Goal: Find specific page/section: Find specific page/section

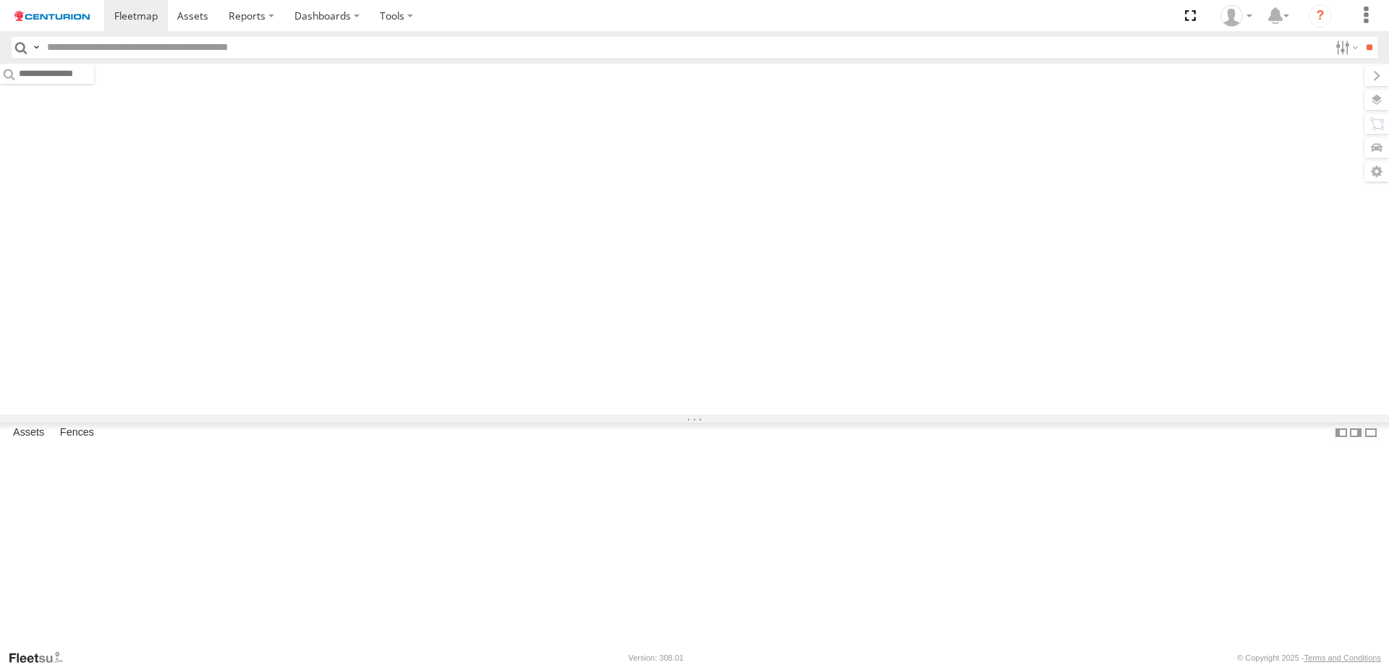
click at [221, 47] on input "text" at bounding box center [685, 47] width 1288 height 21
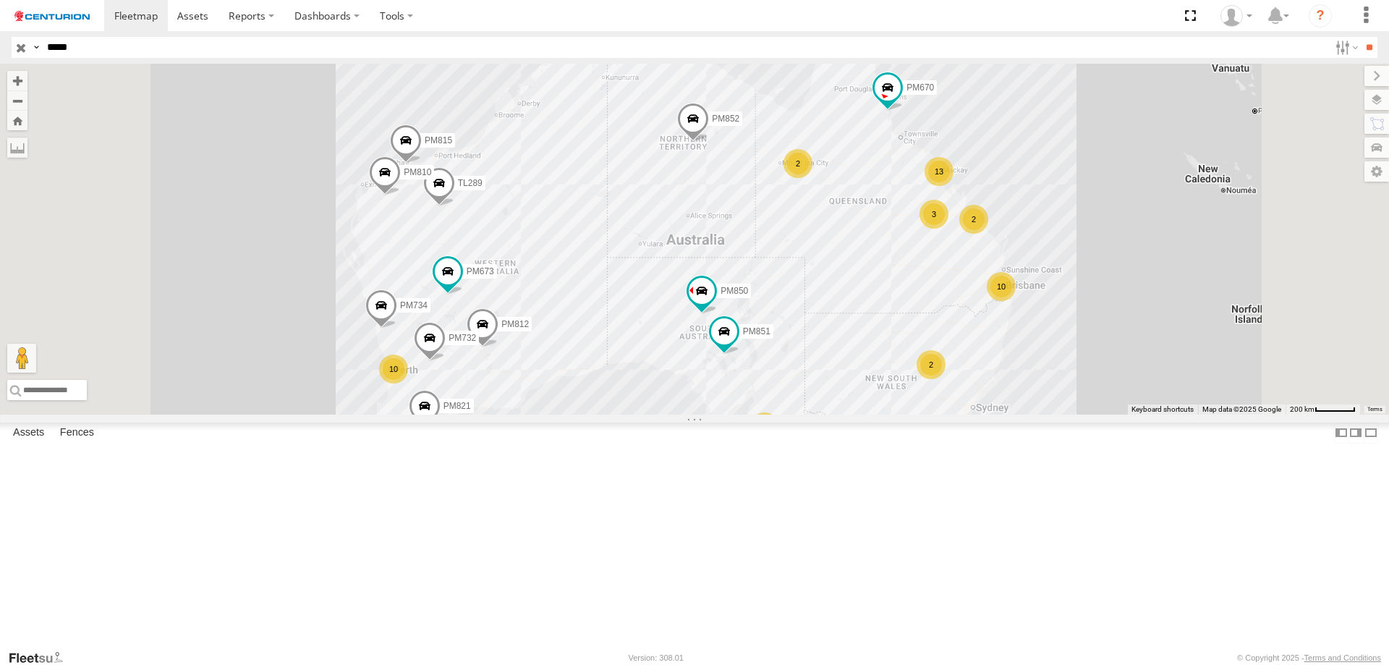
type input "*****"
click at [1361, 37] on input "**" at bounding box center [1369, 47] width 17 height 21
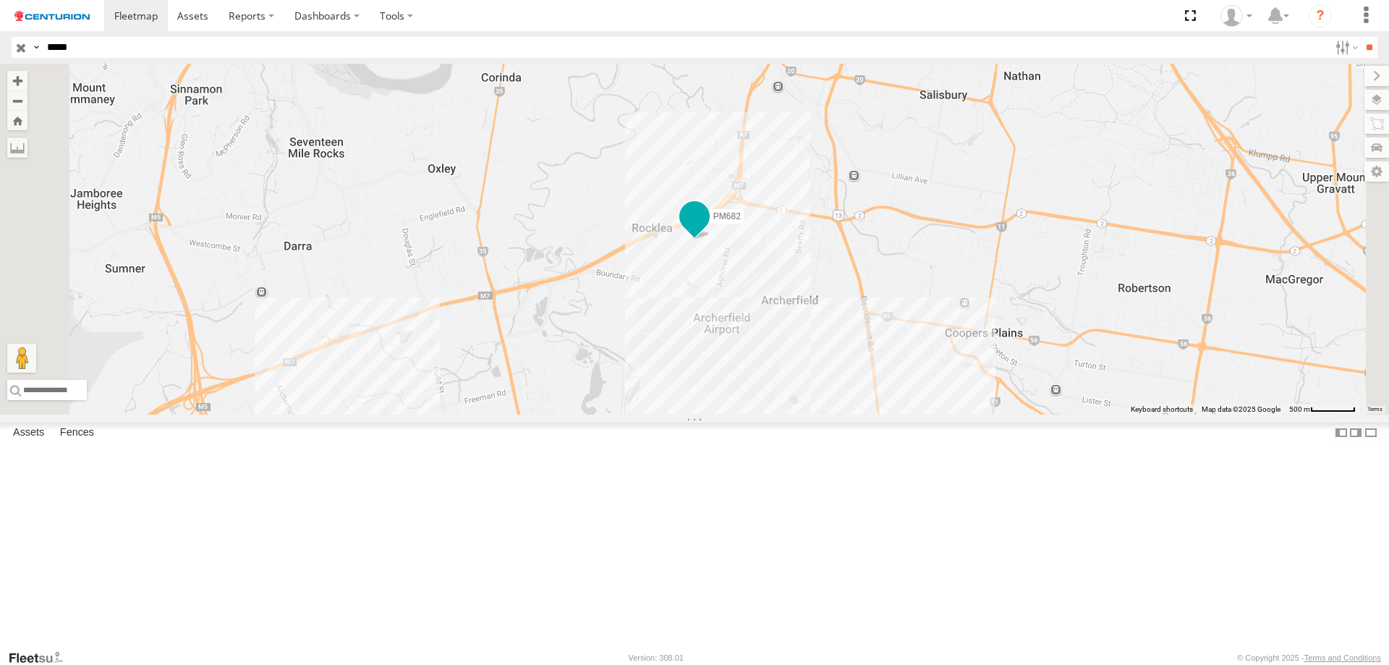
click at [707, 229] on span at bounding box center [694, 216] width 26 height 26
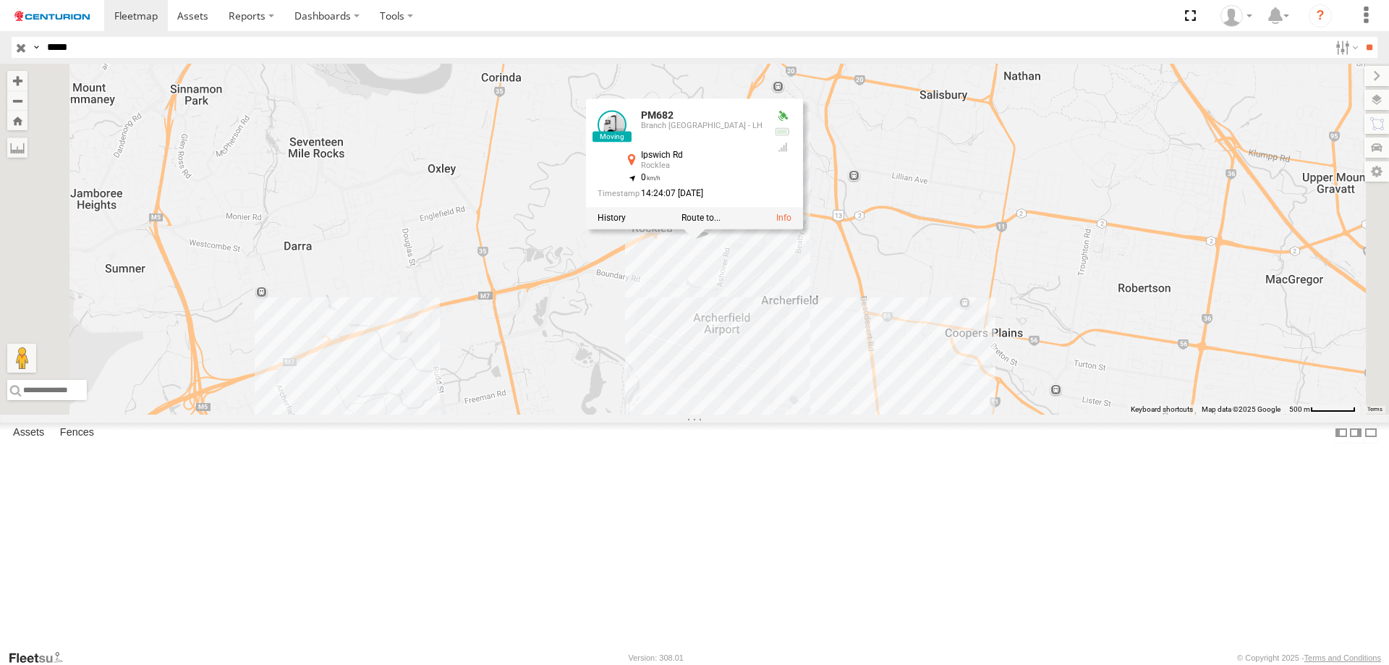
click at [1012, 244] on div "PM682 PM682 Branch [GEOGRAPHIC_DATA] - [GEOGRAPHIC_DATA] -27.56065 , 153.00383 …" at bounding box center [694, 239] width 1389 height 351
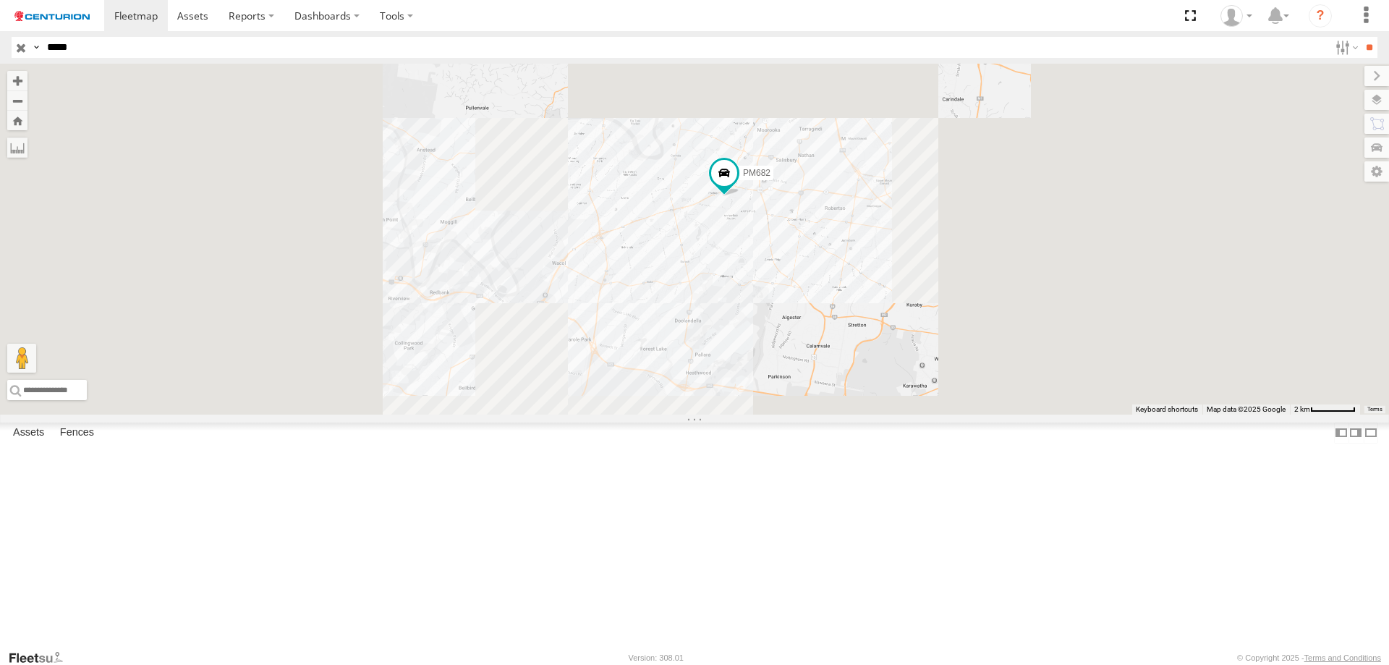
drag, startPoint x: 845, startPoint y: 401, endPoint x: 900, endPoint y: 333, distance: 86.9
click at [900, 333] on div "PM682" at bounding box center [694, 239] width 1389 height 351
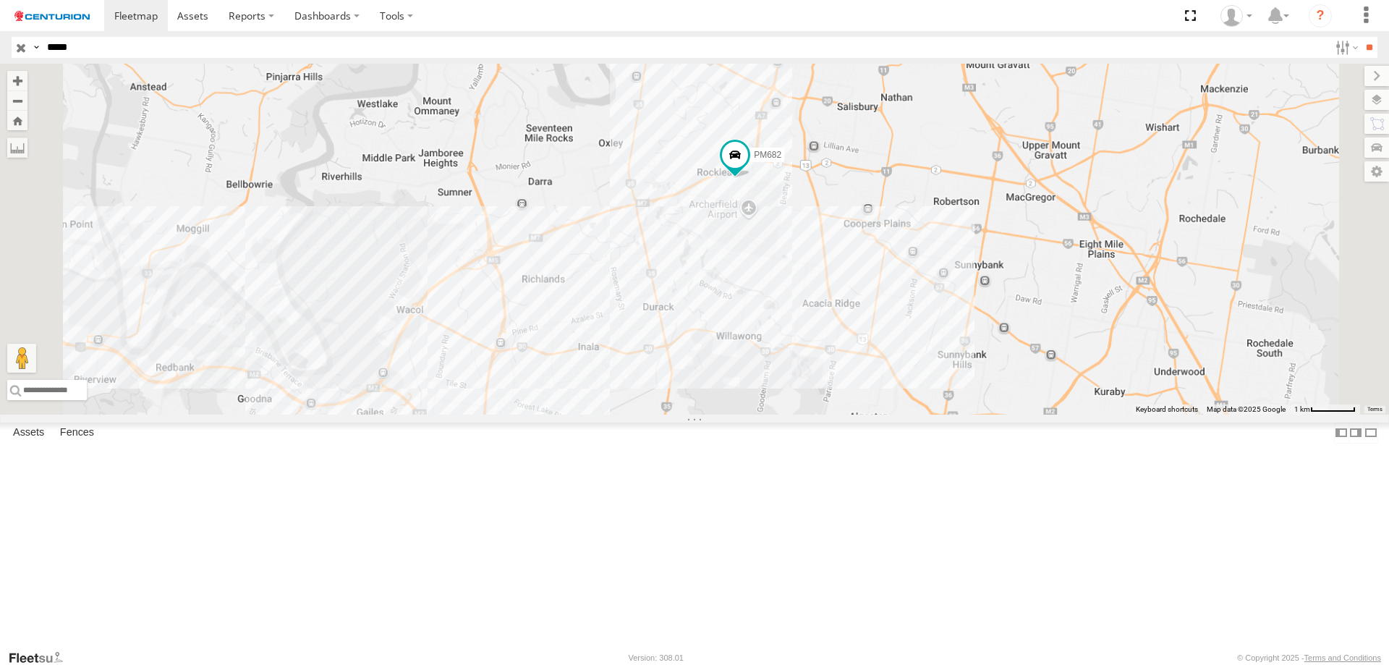
drag, startPoint x: 939, startPoint y: 291, endPoint x: 931, endPoint y: 344, distance: 53.4
click at [931, 344] on div "PM682" at bounding box center [694, 239] width 1389 height 351
click at [892, 253] on div "PM682" at bounding box center [694, 239] width 1389 height 351
click at [749, 166] on span at bounding box center [736, 153] width 26 height 26
